Goal: Download file/media

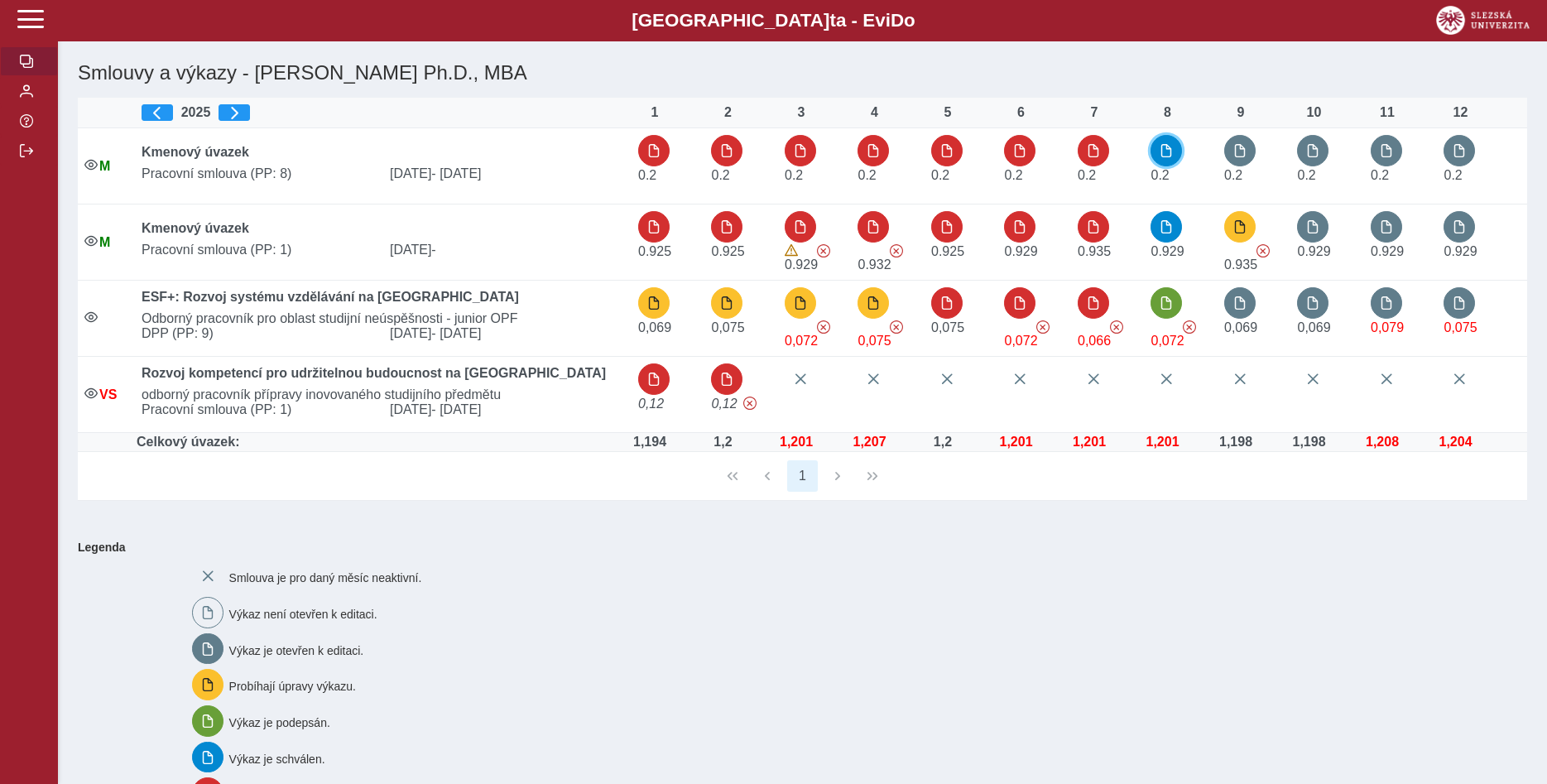
click at [1174, 150] on button "button" at bounding box center [1167, 150] width 31 height 31
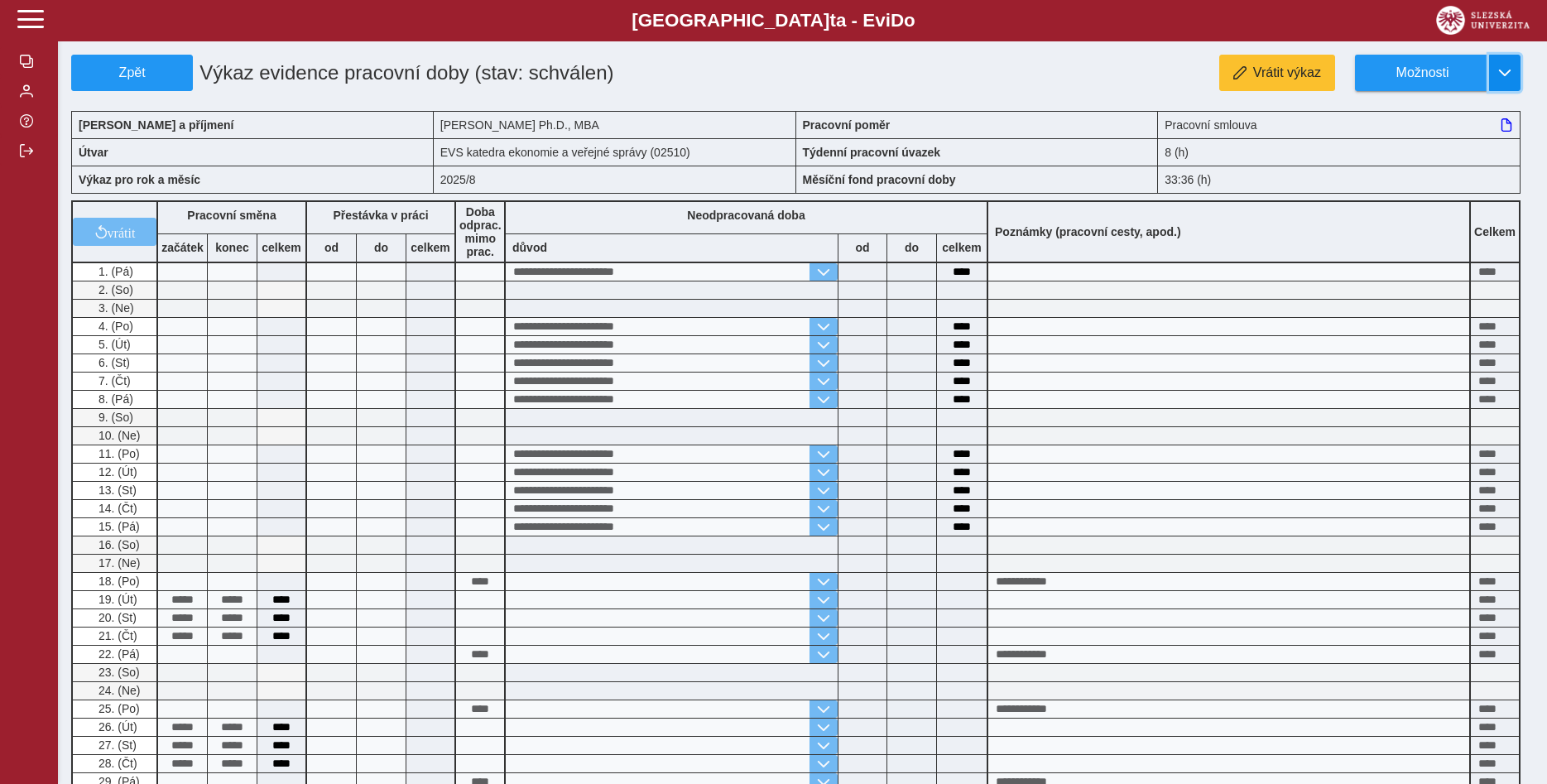
click at [1506, 67] on span "button" at bounding box center [1505, 73] width 14 height 14
click at [1466, 145] on span "Stáhnout PDF" at bounding box center [1430, 144] width 84 height 14
click at [130, 67] on span "Zpět" at bounding box center [132, 72] width 106 height 15
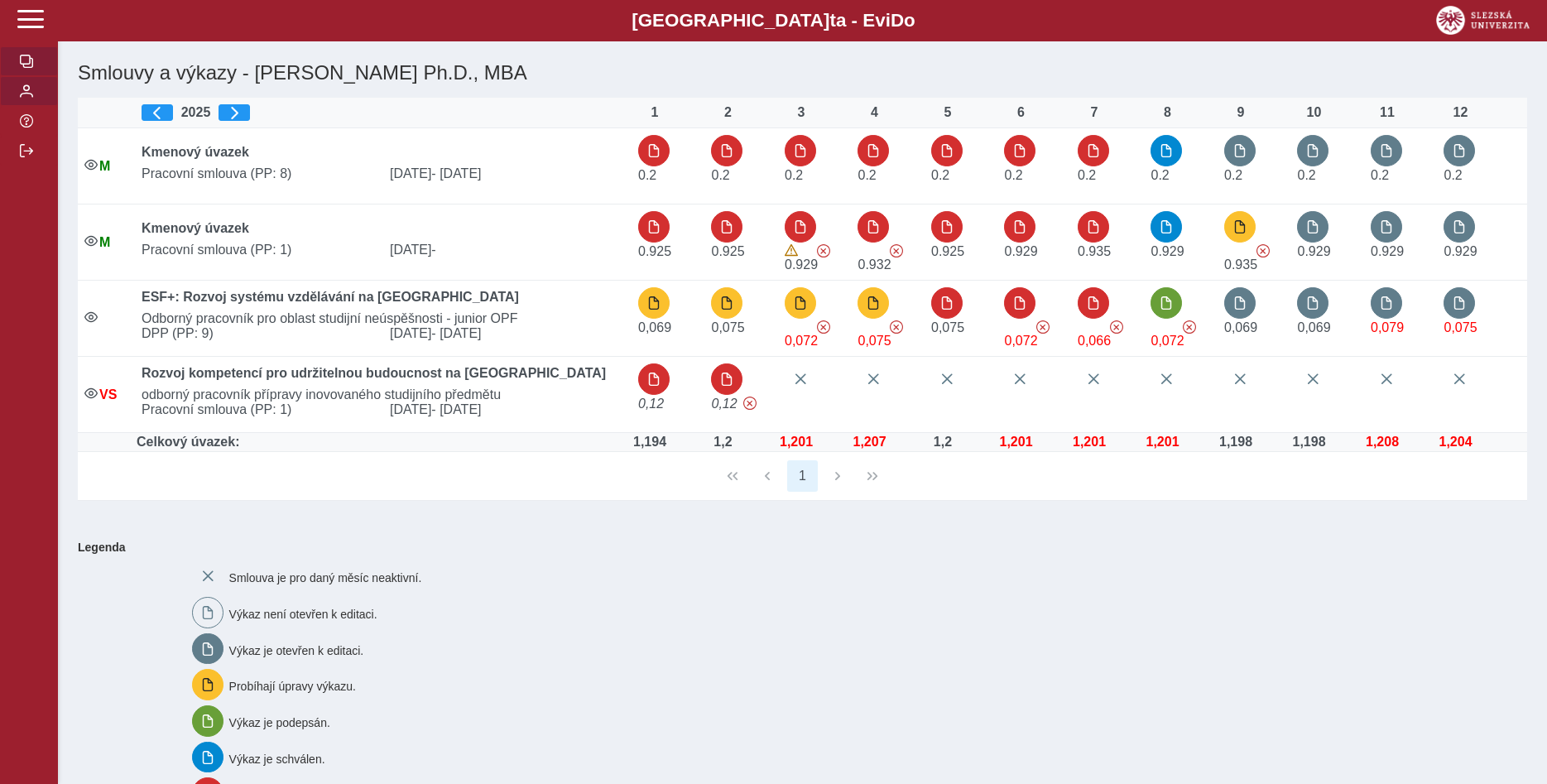
click at [27, 98] on span "button" at bounding box center [26, 92] width 14 height 14
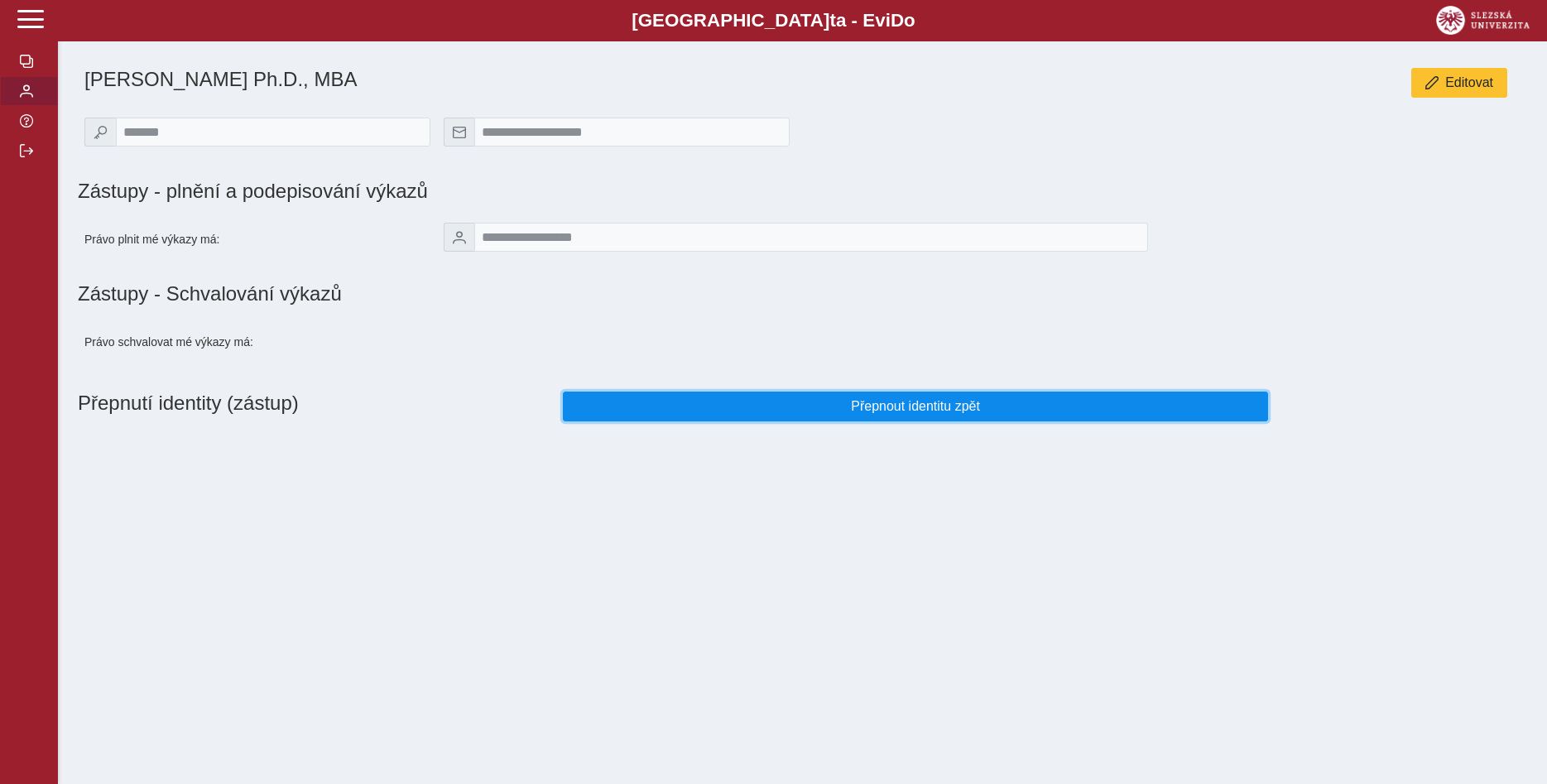
click at [860, 413] on span "Přepnout identitu zpět" at bounding box center [916, 406] width 677 height 15
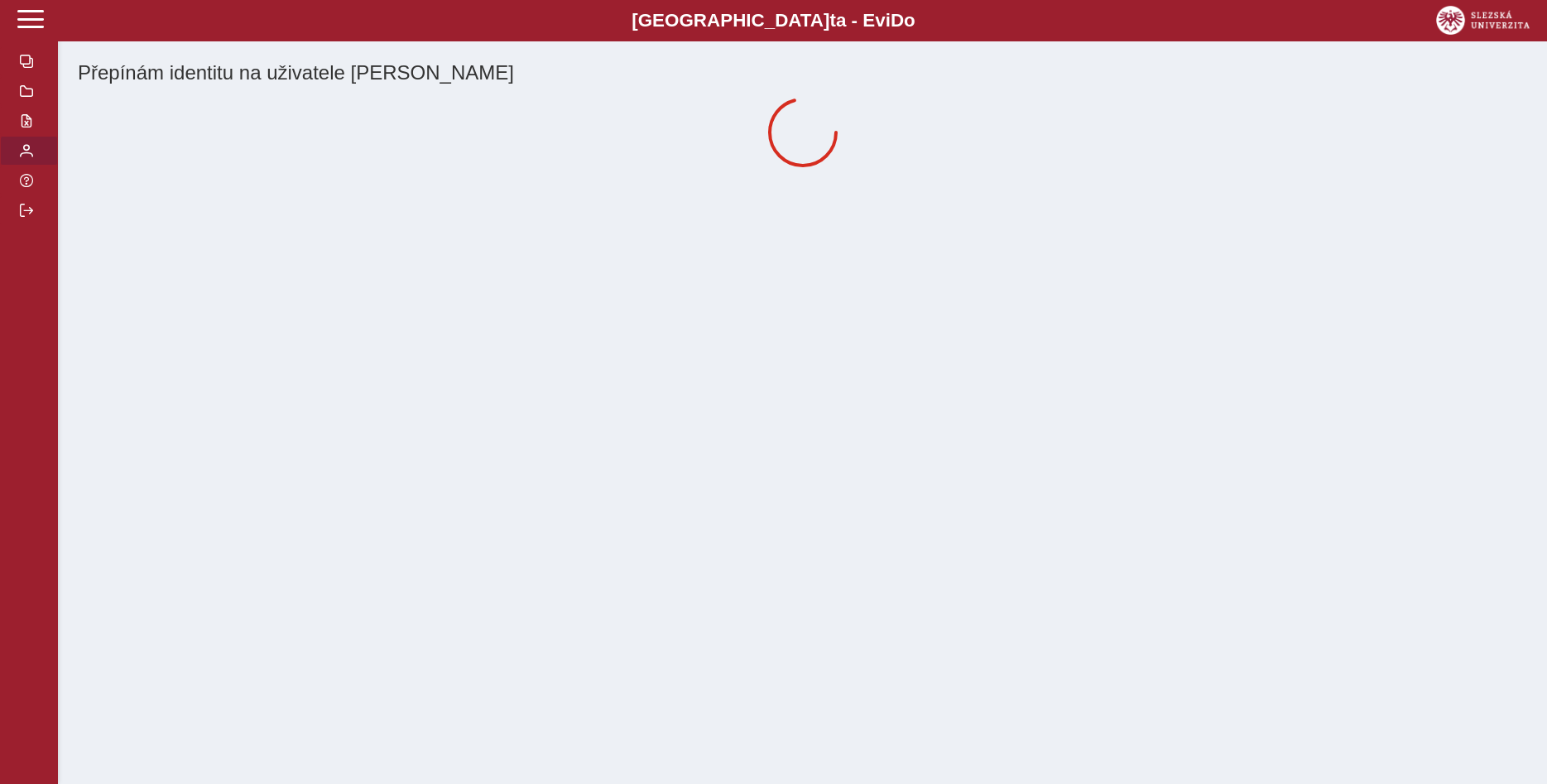
drag, startPoint x: 27, startPoint y: 168, endPoint x: 46, endPoint y: 208, distance: 44.3
click at [28, 128] on span "button" at bounding box center [26, 121] width 14 height 14
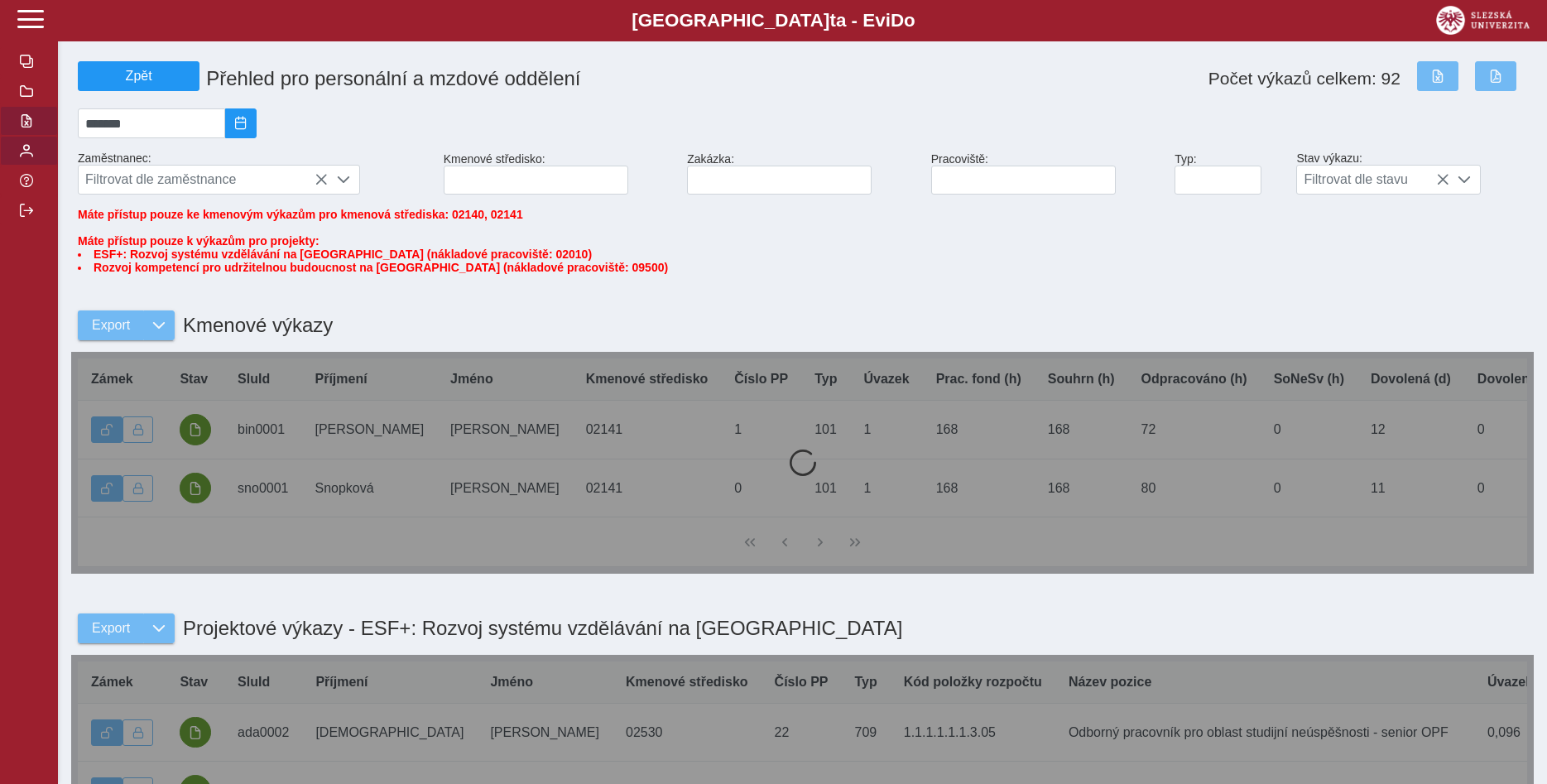
click at [33, 166] on button "button" at bounding box center [28, 150] width 58 height 30
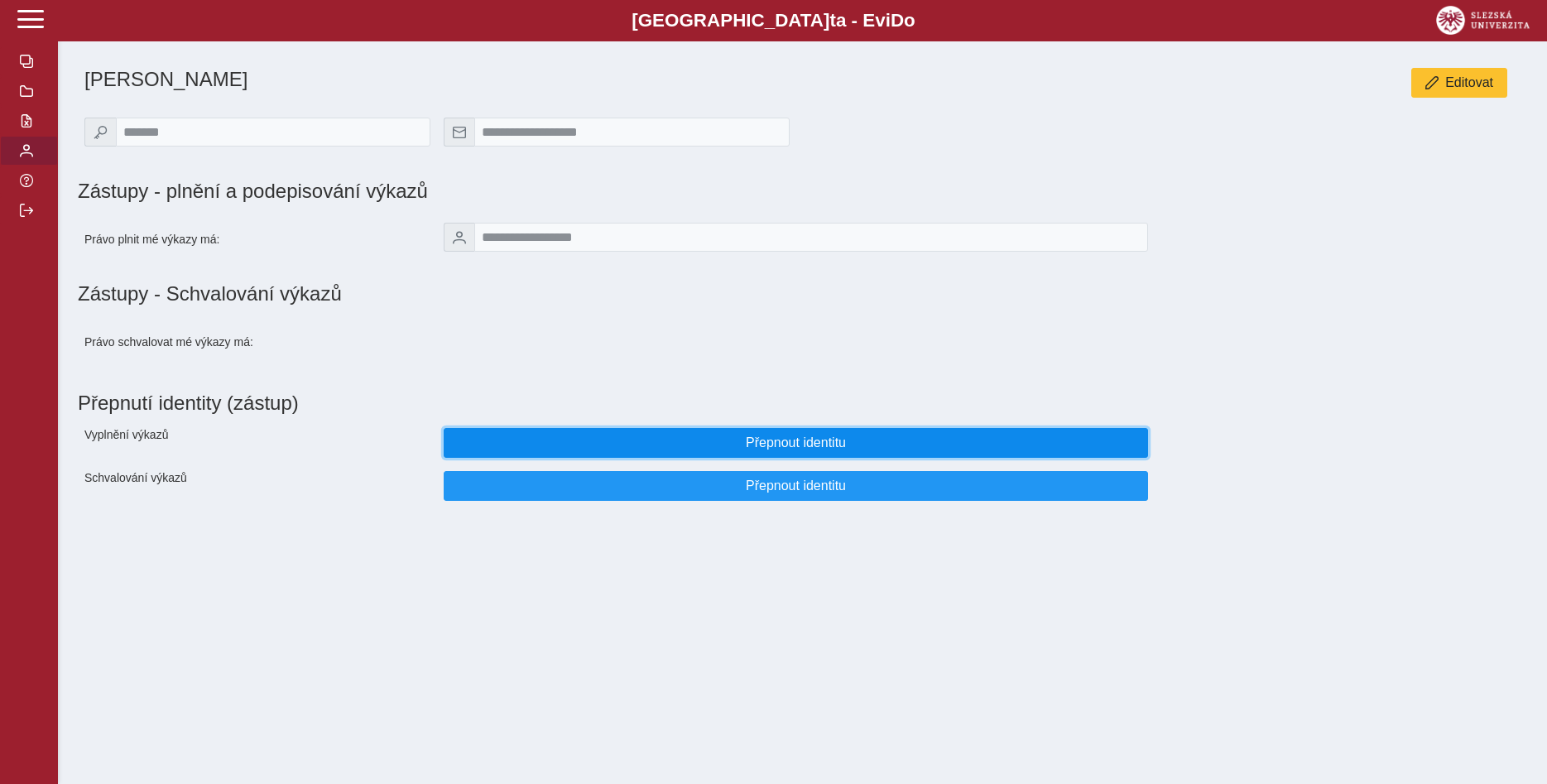
click at [863, 448] on span "Přepnout identitu" at bounding box center [796, 442] width 677 height 15
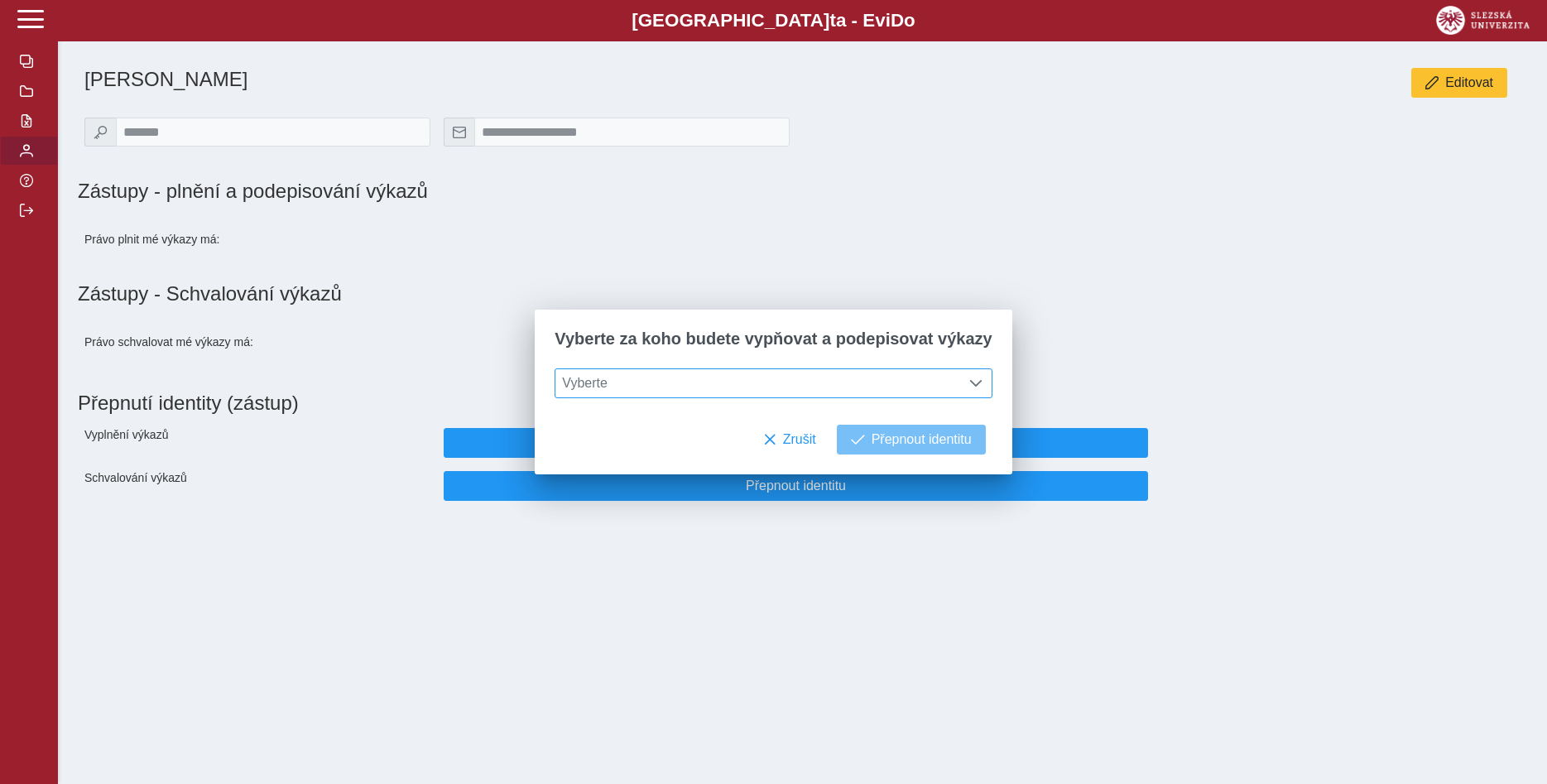
click at [970, 384] on span at bounding box center [976, 383] width 14 height 14
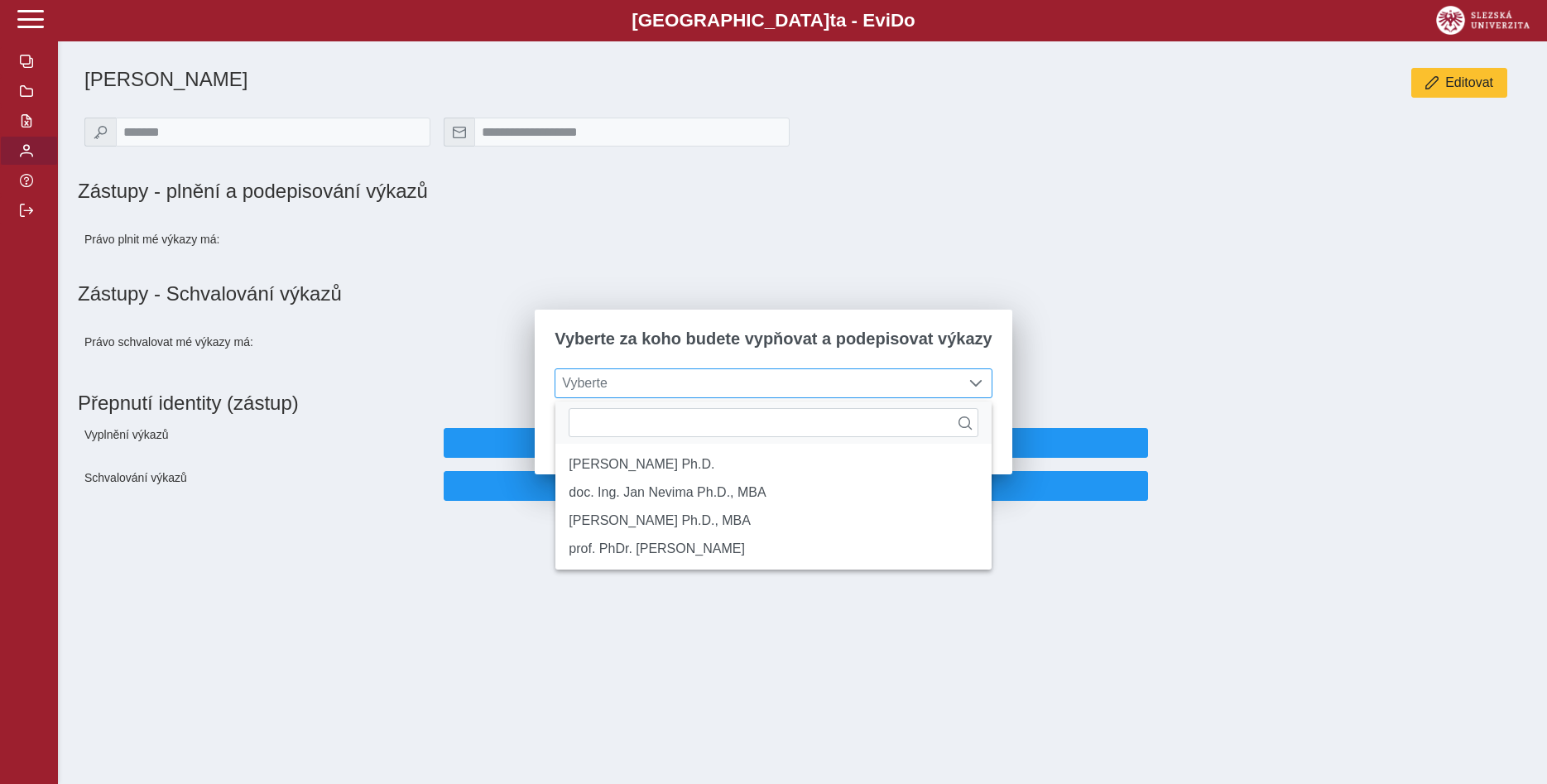
scroll to position [10, 68]
click at [796, 561] on li "prof. PhDr. [PERSON_NAME]" at bounding box center [774, 548] width 435 height 28
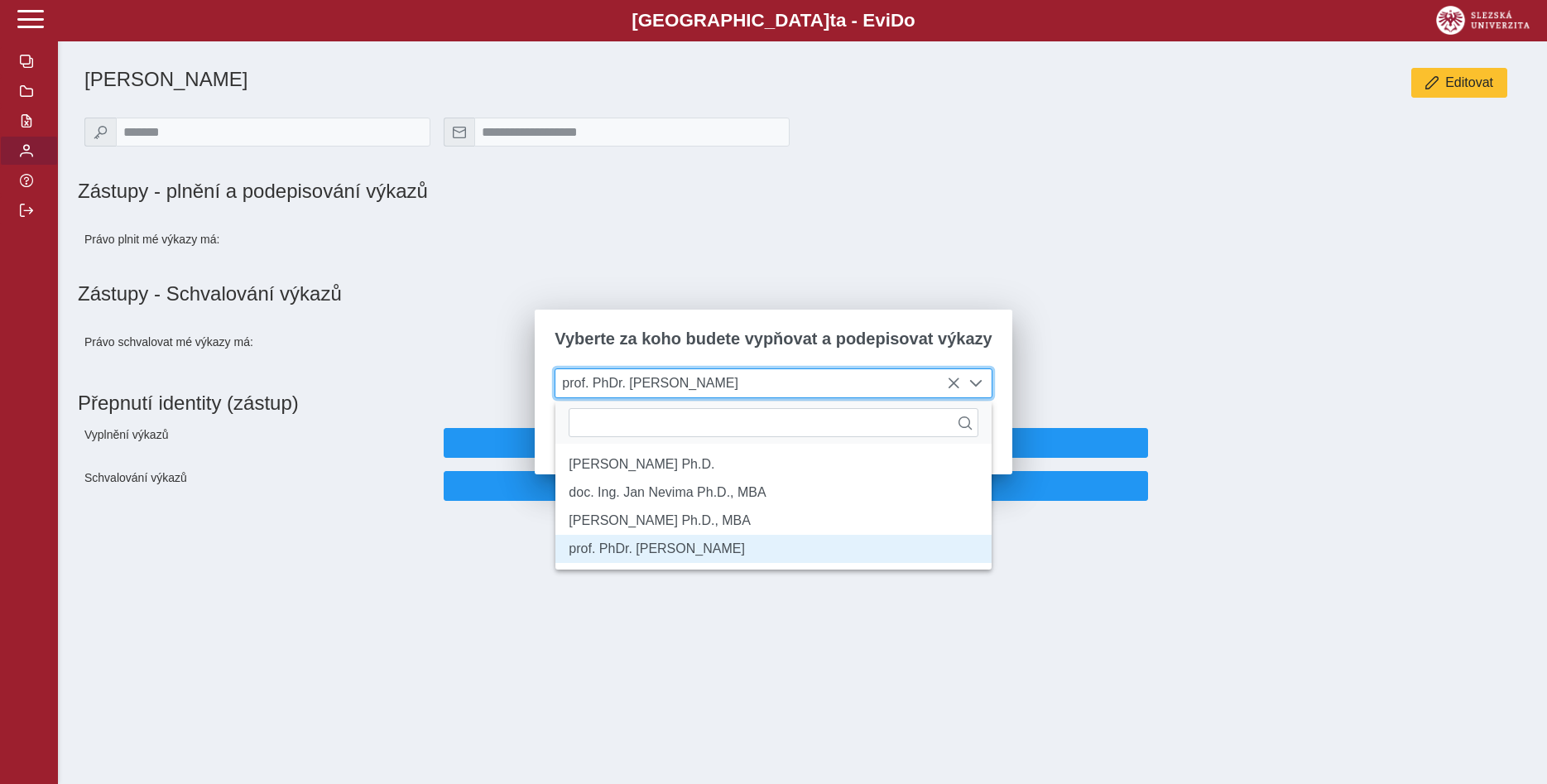
scroll to position [9, 68]
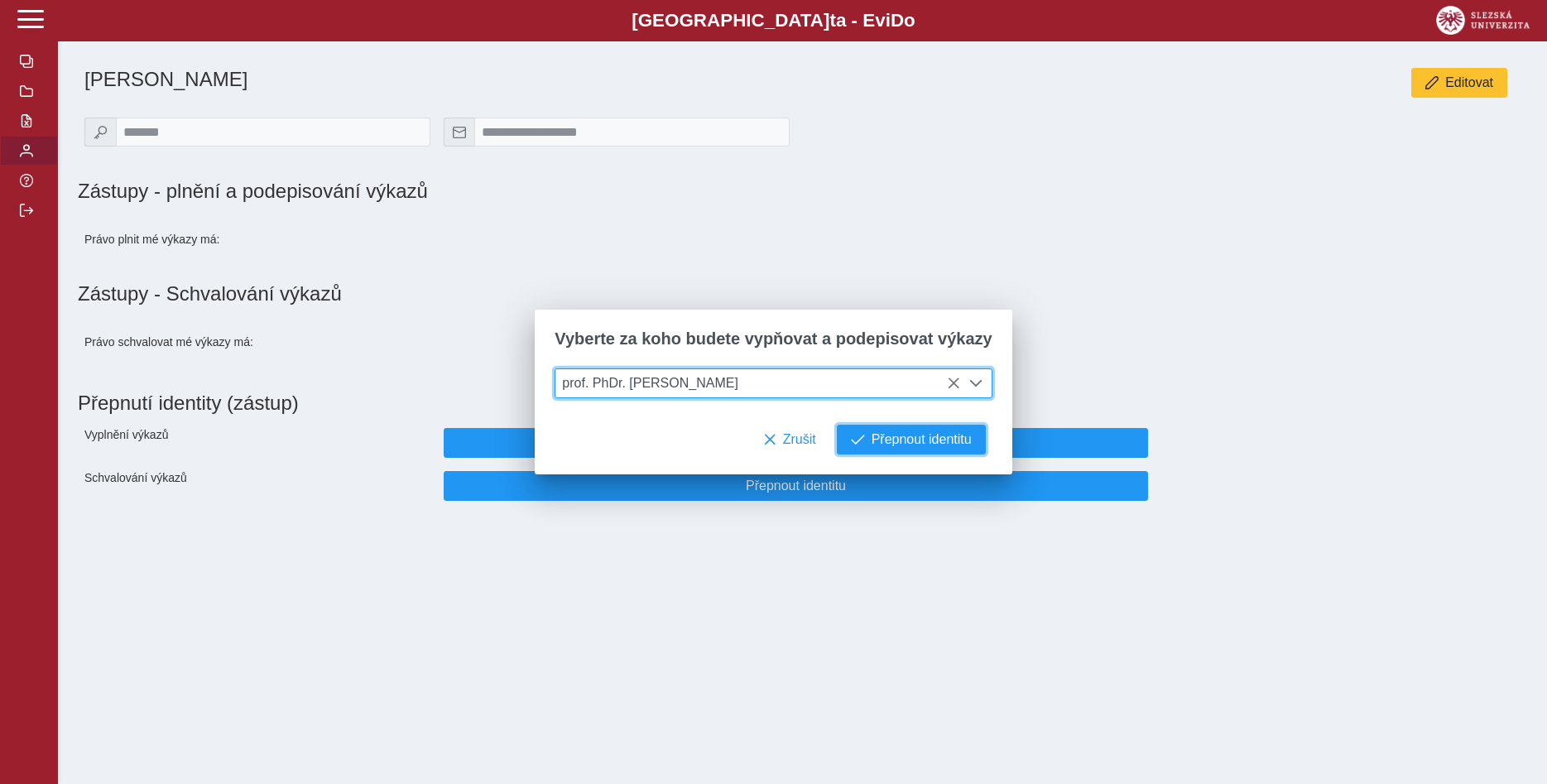
click at [907, 446] on span "Přepnout identitu" at bounding box center [922, 439] width 100 height 15
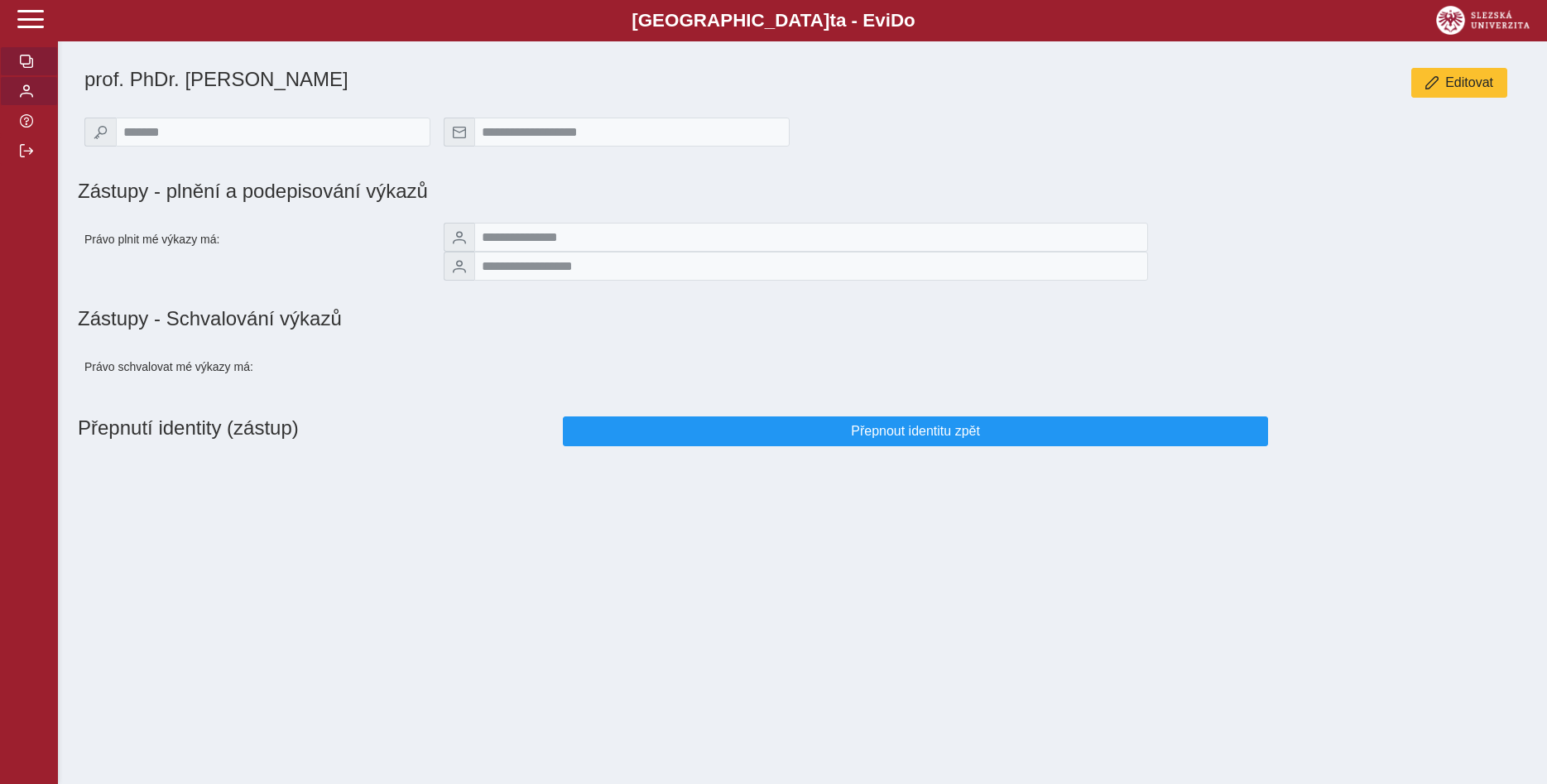
click at [20, 68] on span "button" at bounding box center [26, 61] width 14 height 14
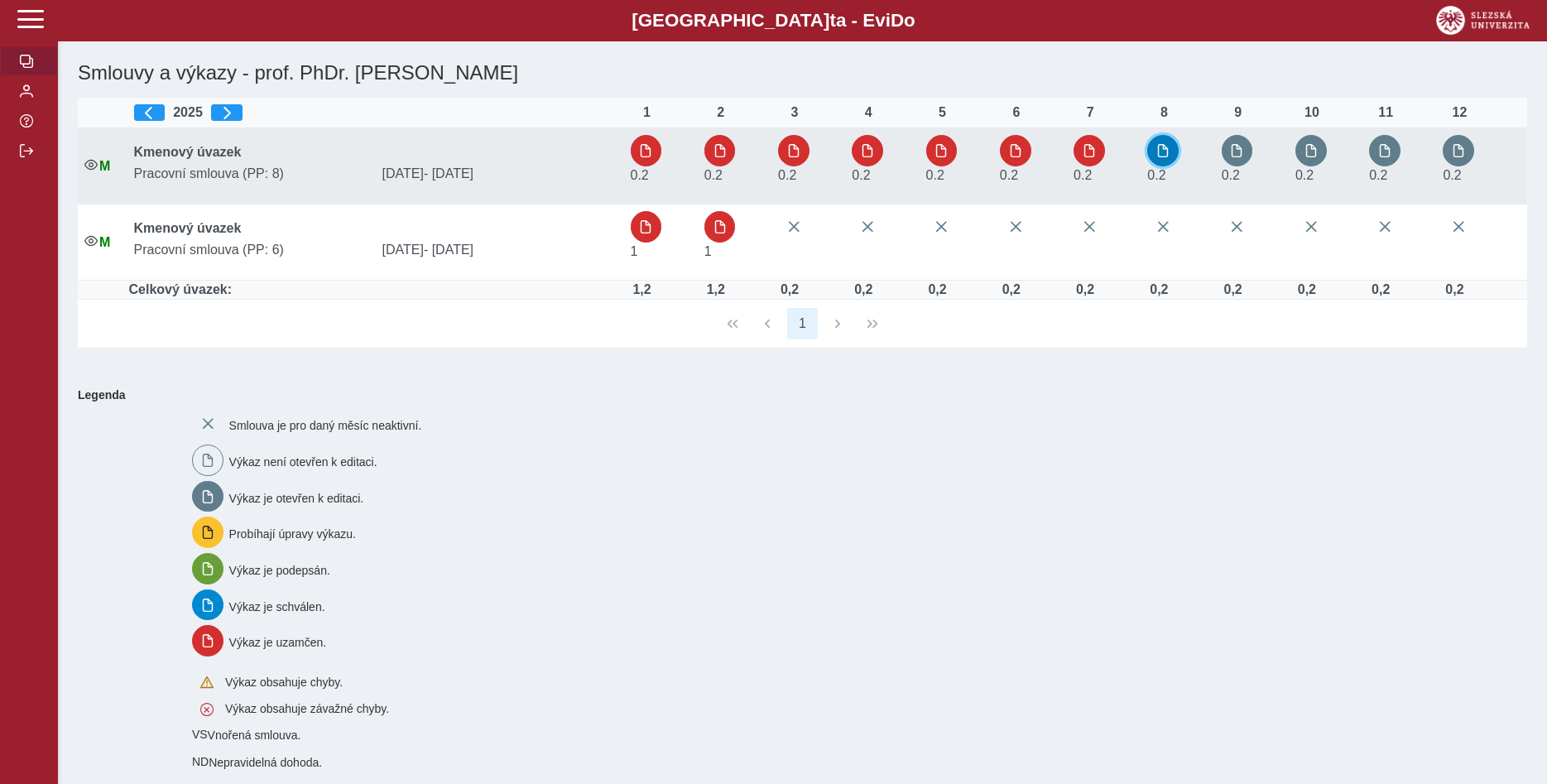
click at [1165, 148] on span "button" at bounding box center [1164, 151] width 14 height 14
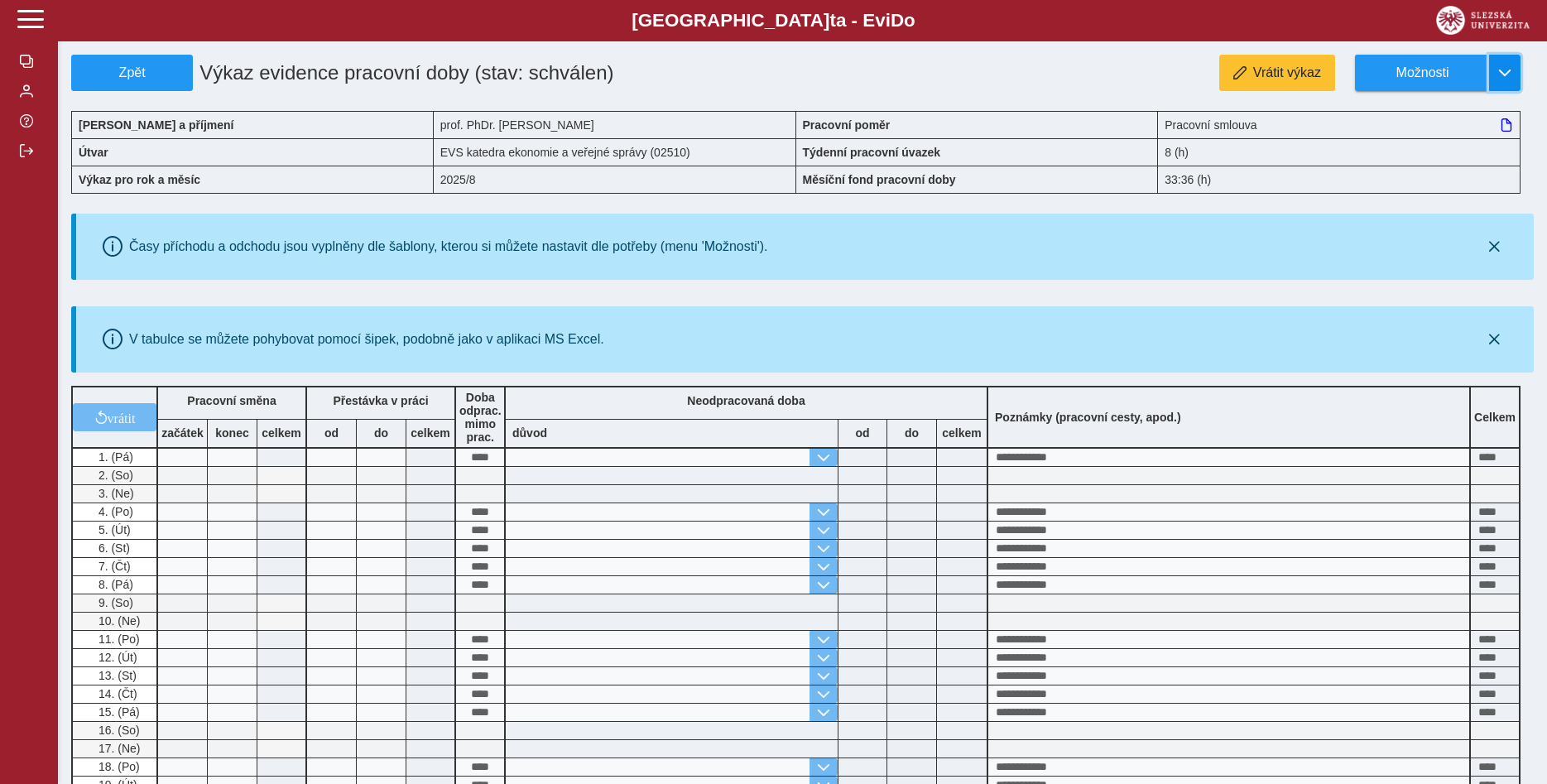
click at [1507, 70] on span "button" at bounding box center [1505, 73] width 14 height 14
click at [1467, 145] on link "Stáhnout PDF" at bounding box center [1438, 144] width 166 height 33
click at [129, 70] on span "Zpět" at bounding box center [132, 72] width 106 height 15
